Goal: Find specific page/section: Find specific page/section

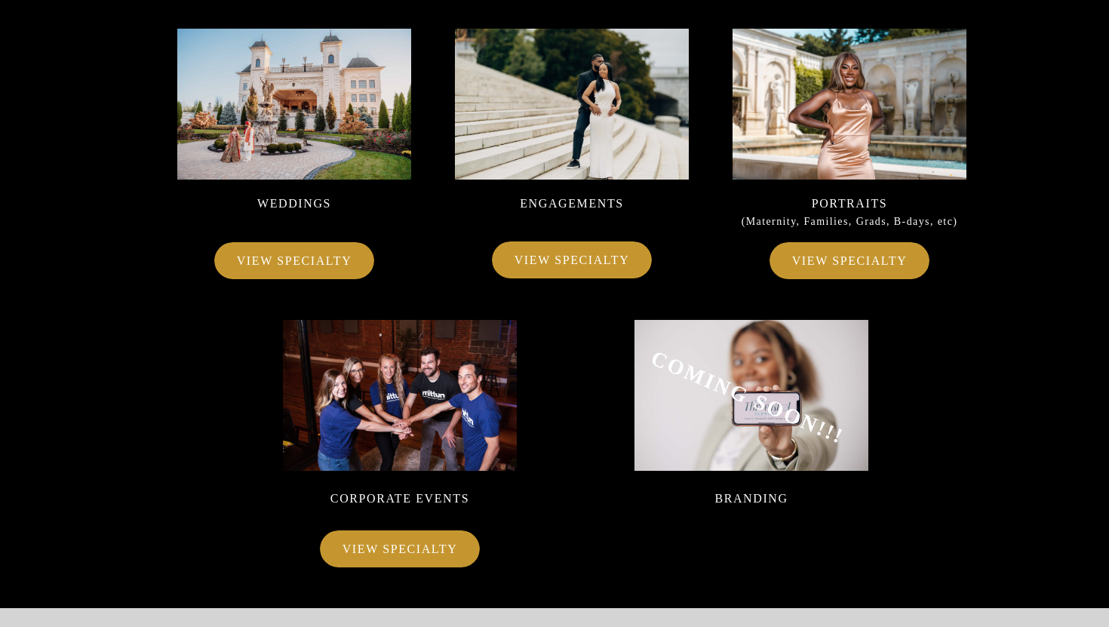
scroll to position [9778, 0]
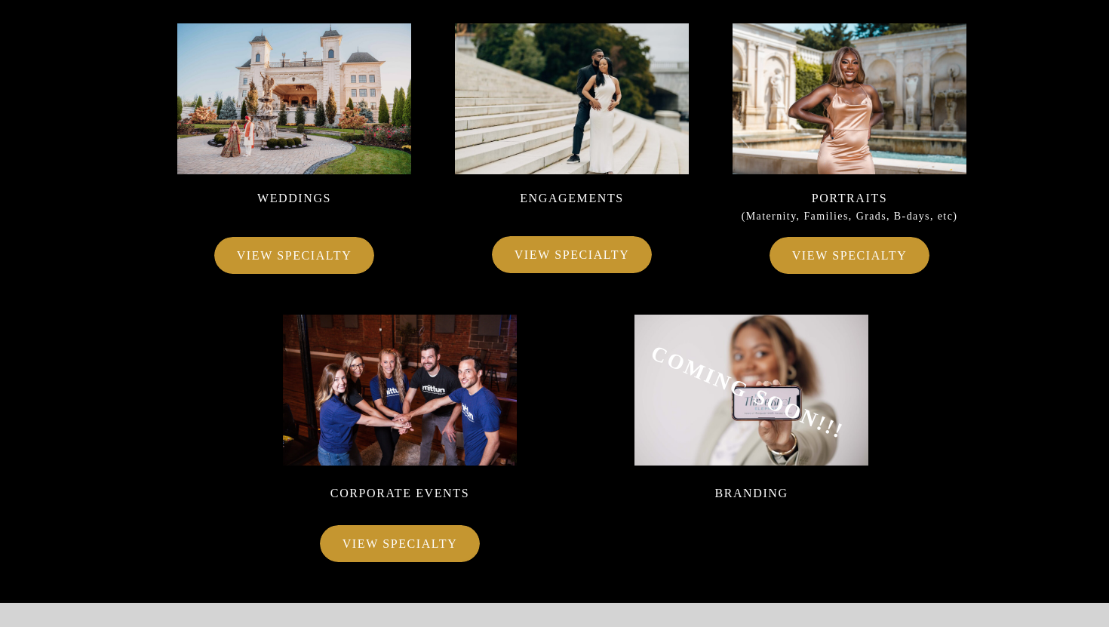
click at [404, 546] on p "VIEW SPECIALTY" at bounding box center [400, 542] width 128 height 21
click at [871, 249] on p "VIEW SPECIALTY" at bounding box center [849, 254] width 128 height 21
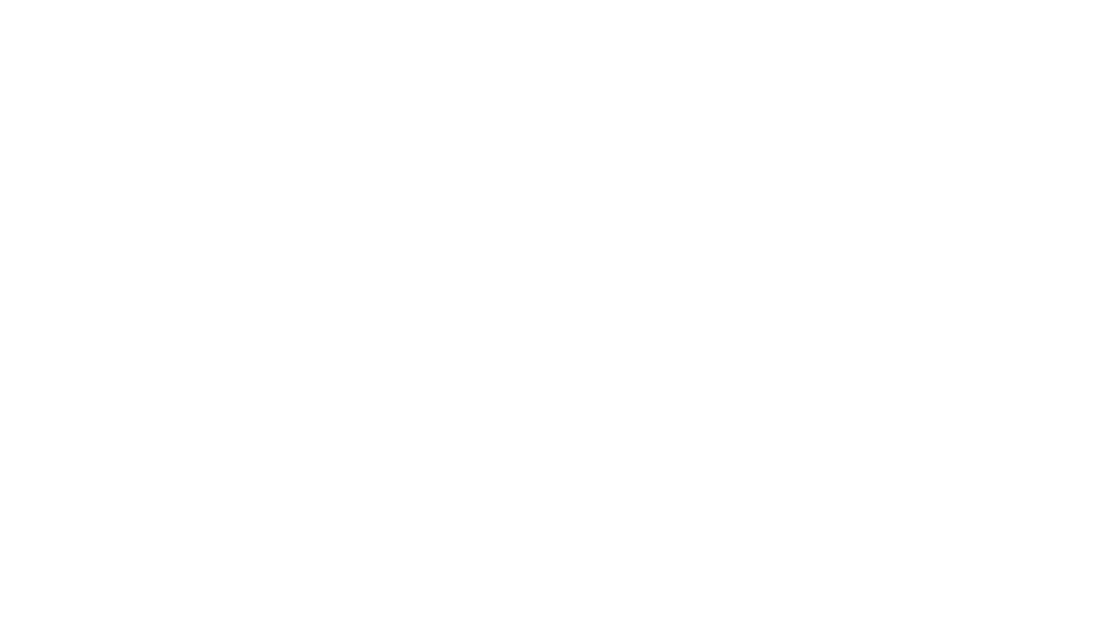
scroll to position [37350, 0]
